Goal: Navigation & Orientation: Find specific page/section

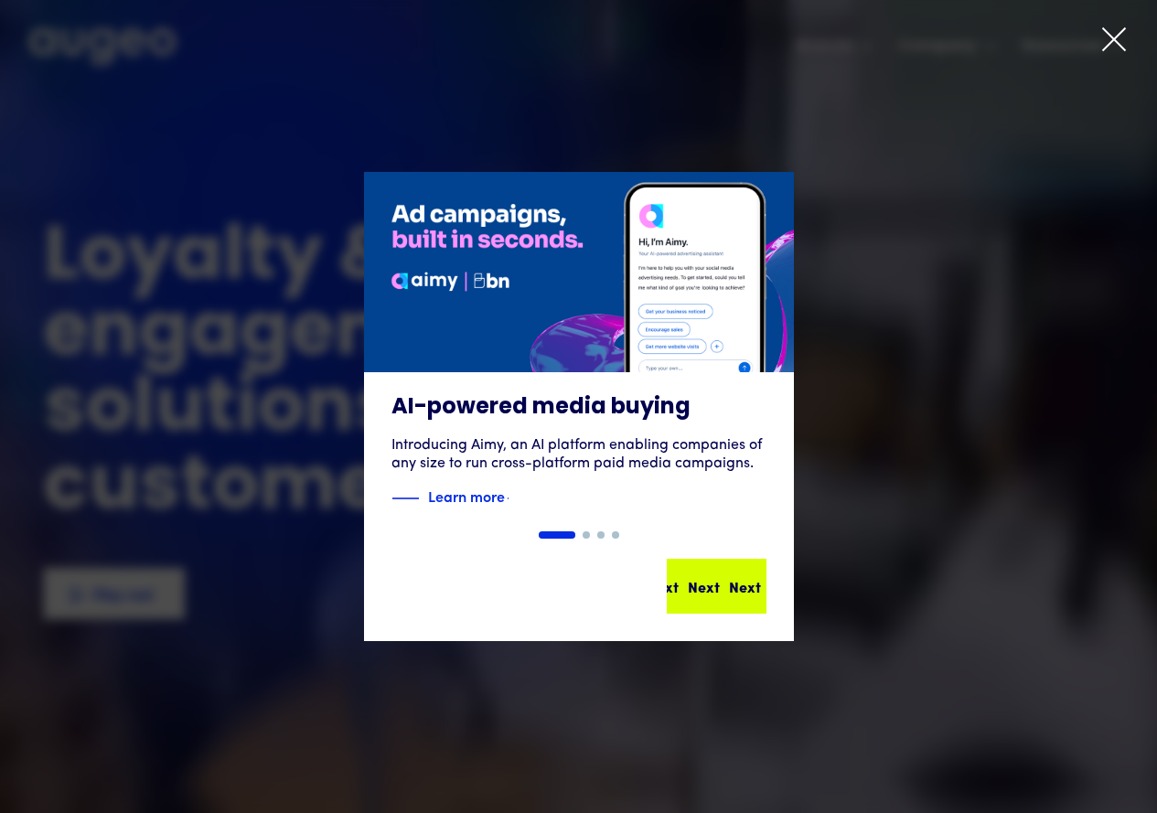
click at [729, 583] on div "Next" at bounding box center [745, 586] width 32 height 22
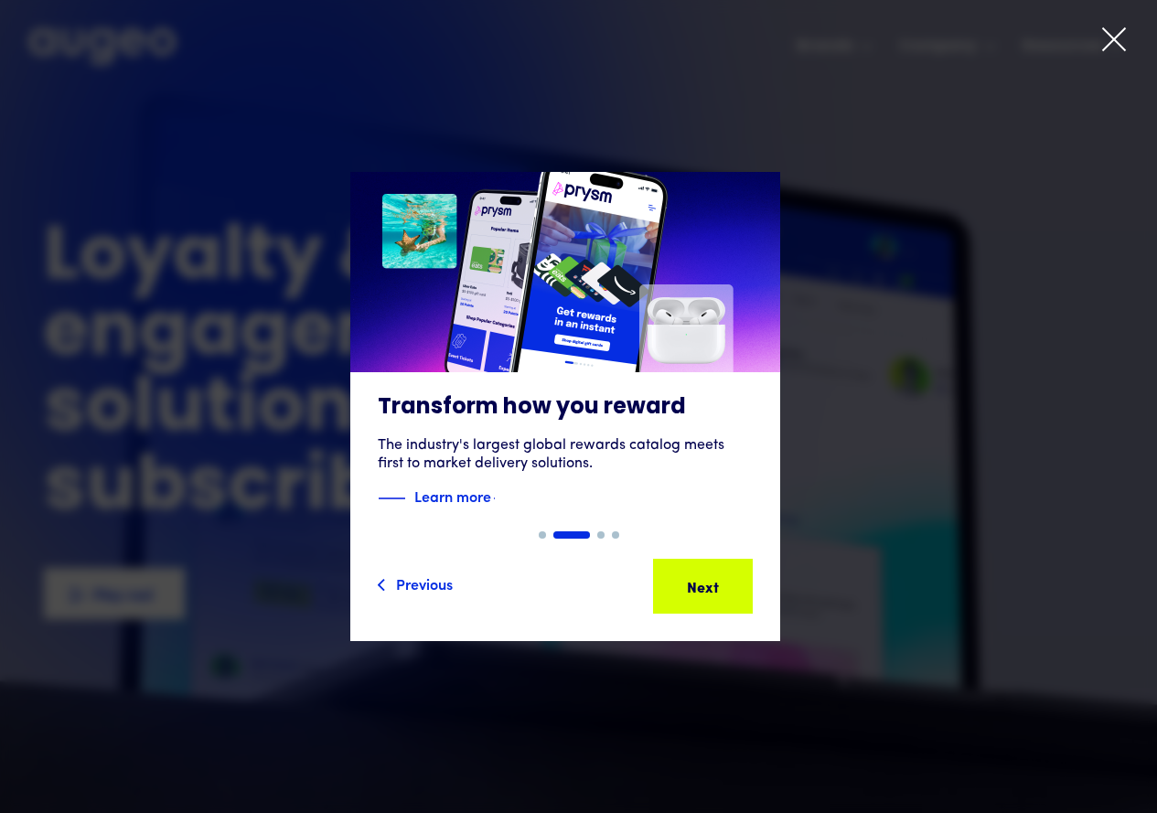
click at [899, 364] on div "2 of 4" at bounding box center [564, 406] width 1157 height 469
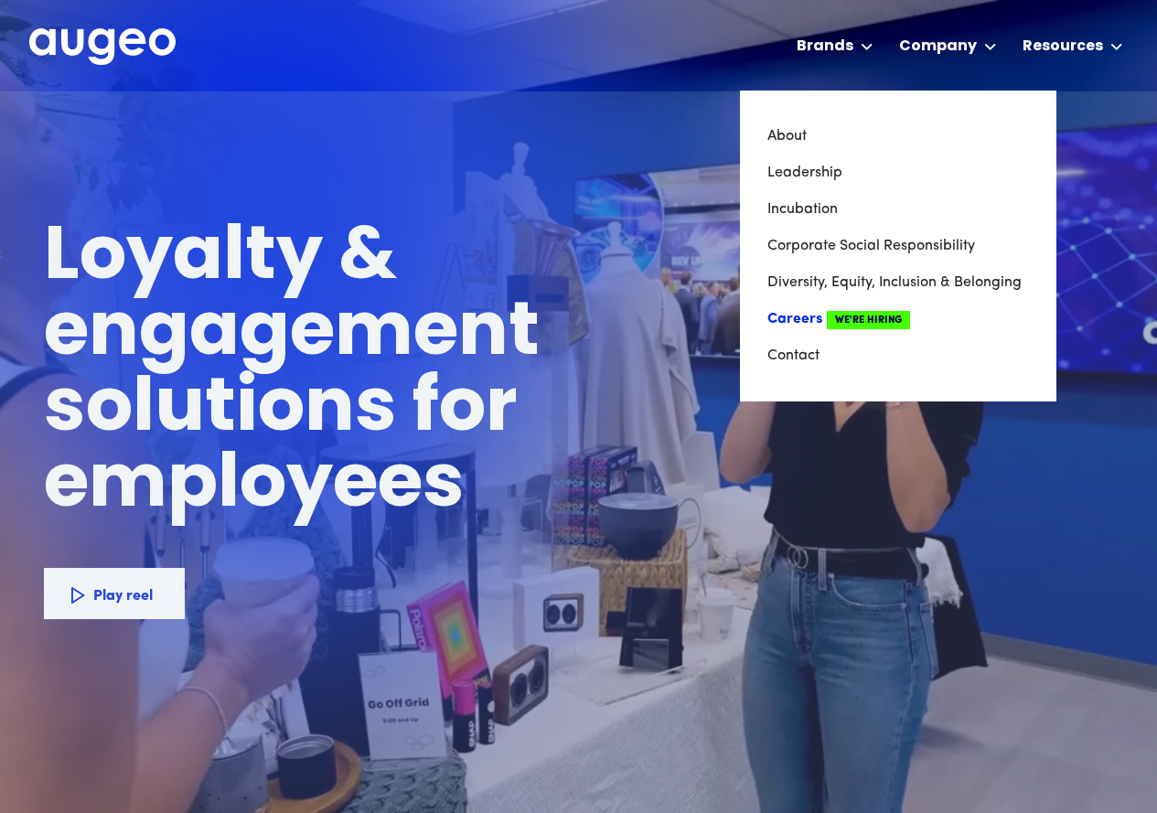
click at [800, 320] on link "Careers We're Hiring" at bounding box center [897, 319] width 261 height 37
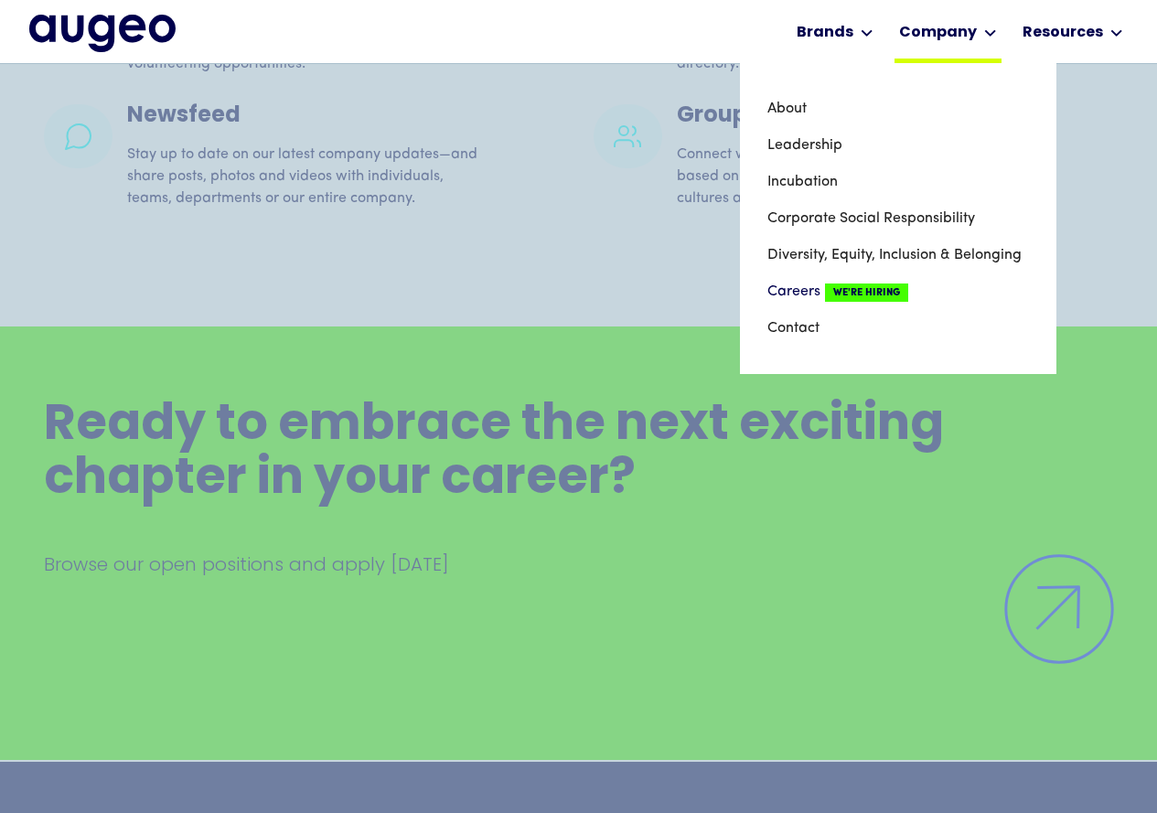
scroll to position [3962, 0]
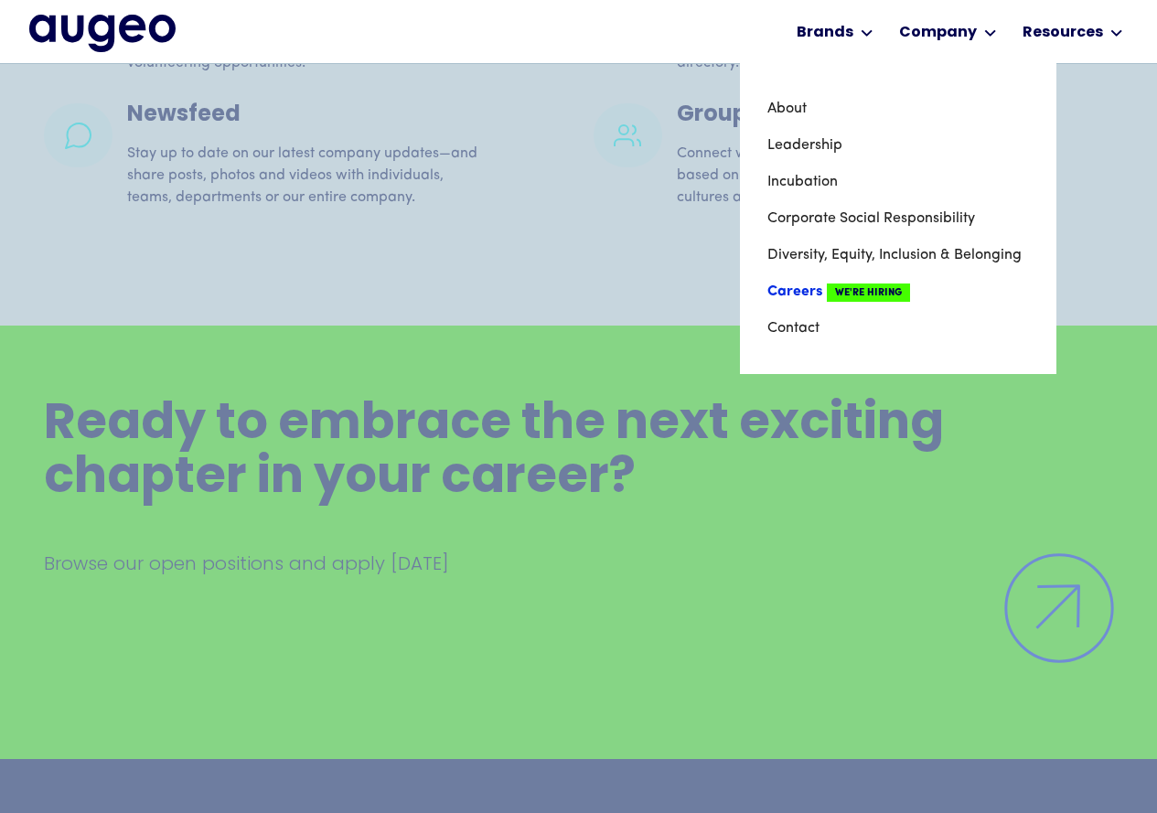
click at [814, 292] on link "Careers We're Hiring" at bounding box center [897, 291] width 261 height 37
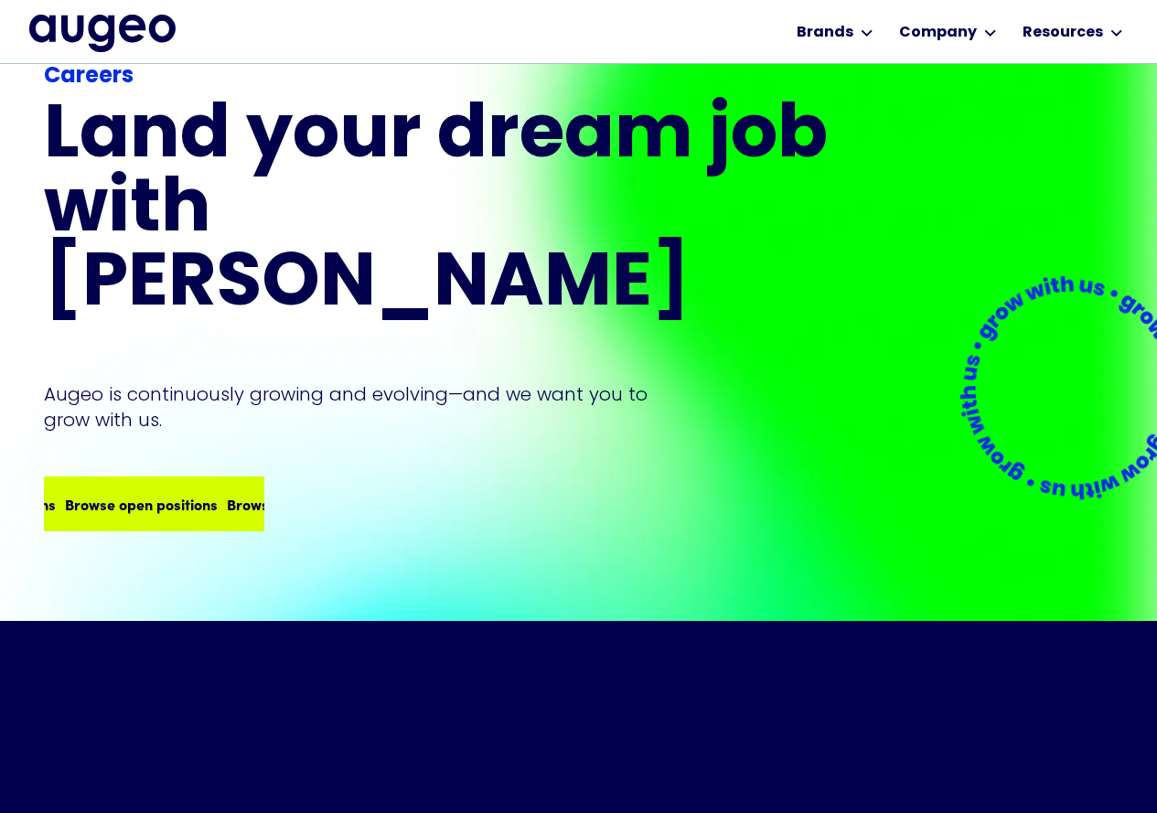
scroll to position [92, 0]
click at [142, 487] on div "Browse open positions Browse open positions Browse open positions Browse open p…" at bounding box center [154, 503] width 217 height 51
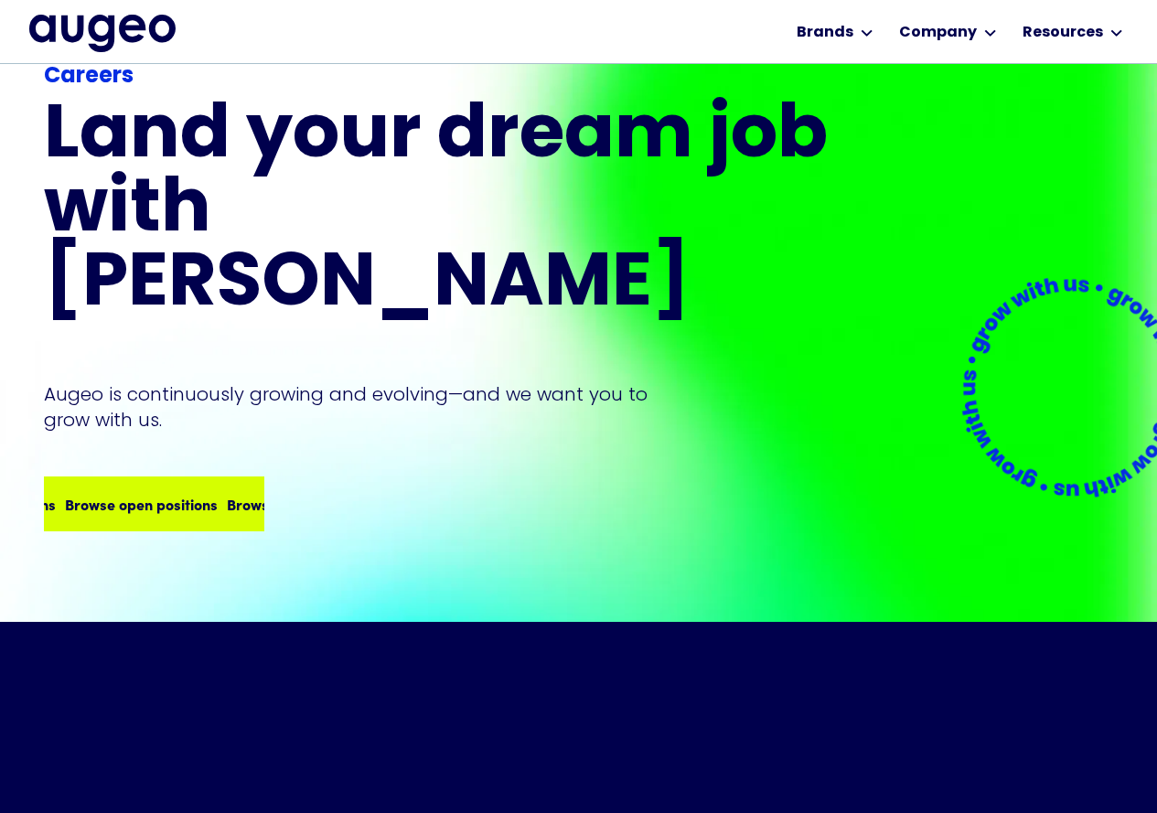
click at [180, 478] on div "Browse open positions Browse open positions Browse open positions Browse open p…" at bounding box center [154, 503] width 217 height 51
click at [178, 493] on div "Browse open positions Browse open positions Browse open positions Browse open p…" at bounding box center [222, 504] width 647 height 22
click at [227, 493] on div "Browse open positions" at bounding box center [303, 504] width 153 height 22
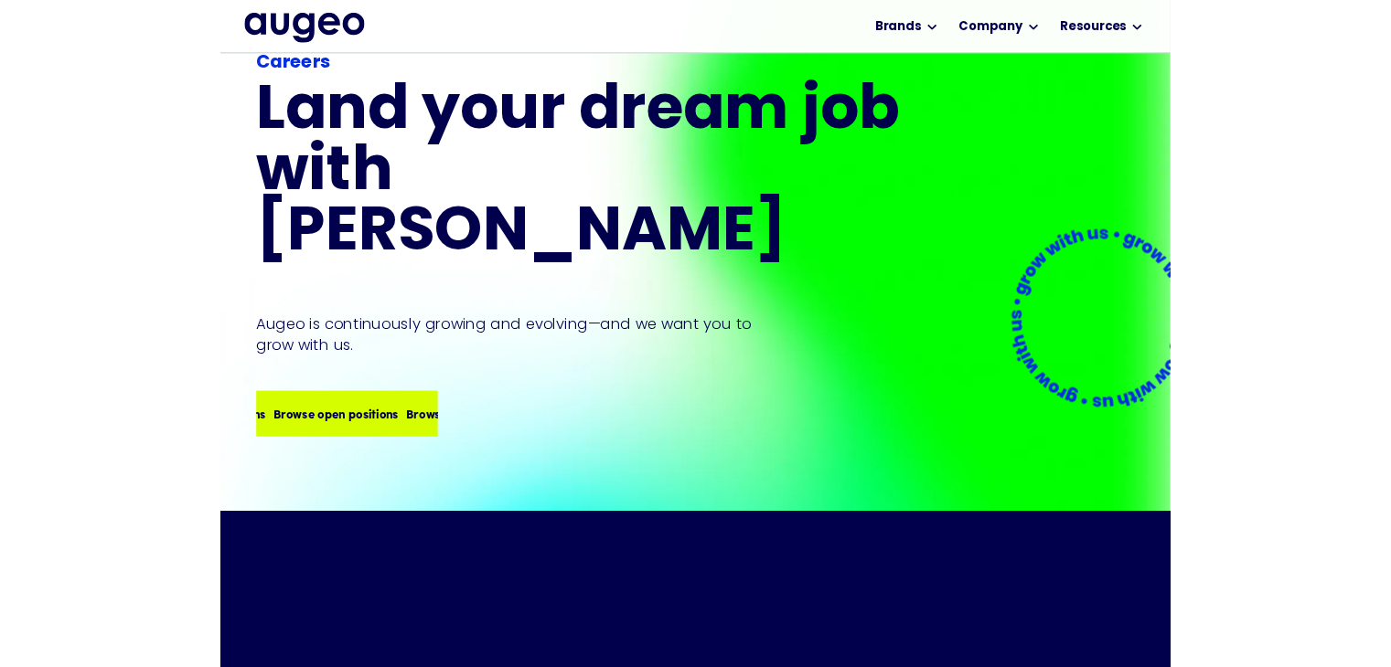
scroll to position [91, 0]
